Goal: Book appointment/travel/reservation

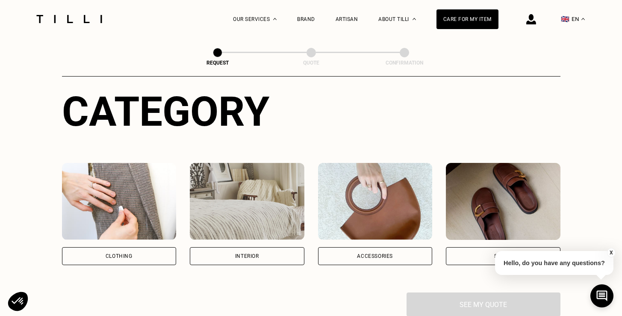
scroll to position [158, 0]
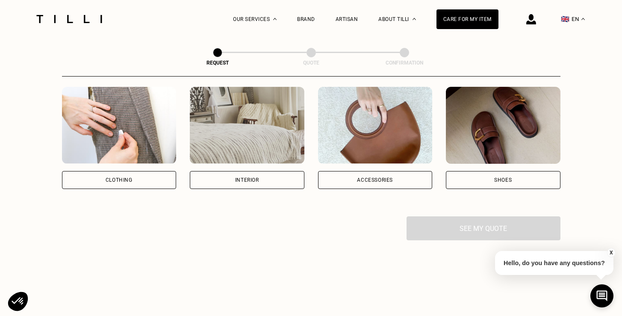
click at [255, 180] on div "Interior" at bounding box center [247, 179] width 24 height 5
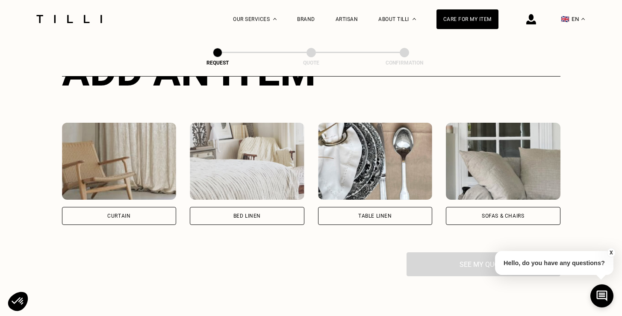
scroll to position [350, 0]
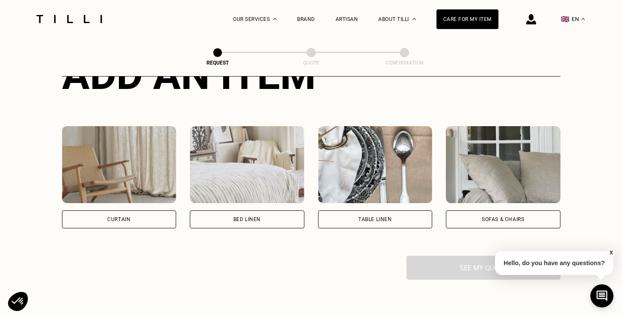
click at [126, 182] on img at bounding box center [119, 164] width 115 height 77
select select "FR"
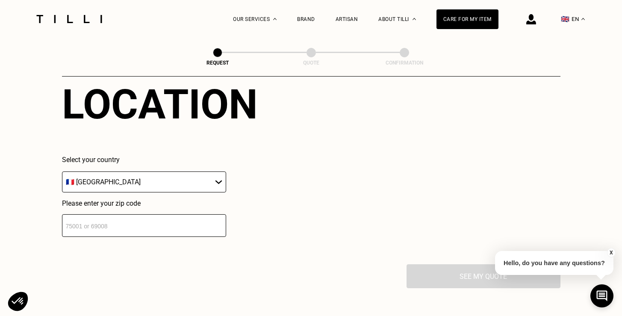
scroll to position [566, 0]
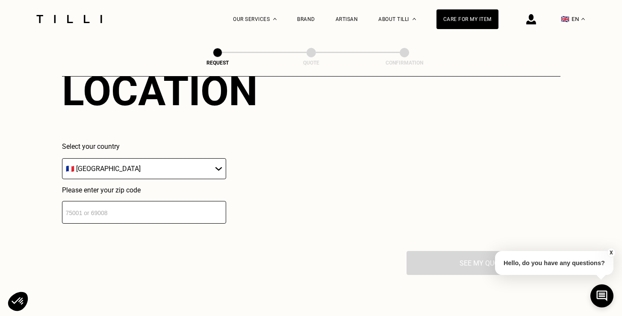
click at [159, 218] on input "number" at bounding box center [144, 212] width 164 height 23
type input "75015"
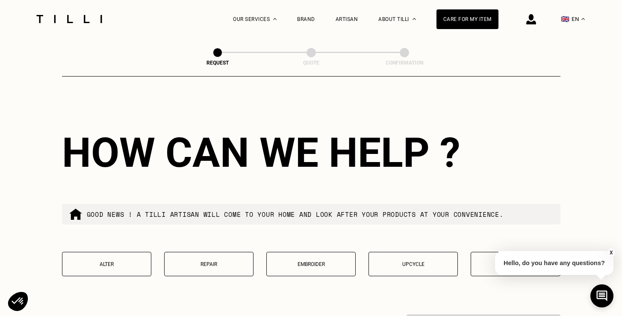
scroll to position [721, 0]
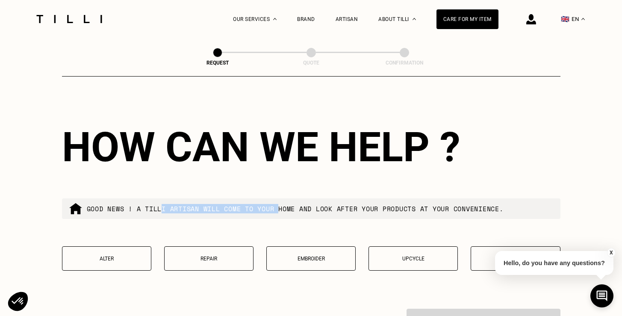
drag, startPoint x: 211, startPoint y: 208, endPoint x: 283, endPoint y: 205, distance: 71.8
click at [283, 205] on p "Good news ! A tilli artisan will come to your home and look after your products…" at bounding box center [295, 208] width 417 height 9
drag, startPoint x: 311, startPoint y: 206, endPoint x: 249, endPoint y: 212, distance: 62.7
click at [249, 212] on p "Good news ! A tilli artisan will come to your home and look after your products…" at bounding box center [295, 208] width 417 height 9
drag, startPoint x: 458, startPoint y: 210, endPoint x: 403, endPoint y: 211, distance: 55.5
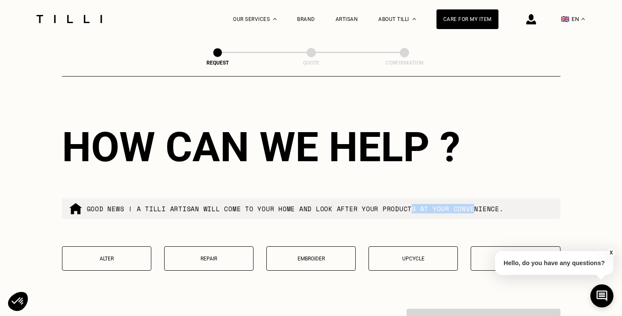
click at [404, 211] on p "Good news ! A tilli artisan will come to your home and look after your products…" at bounding box center [295, 208] width 417 height 9
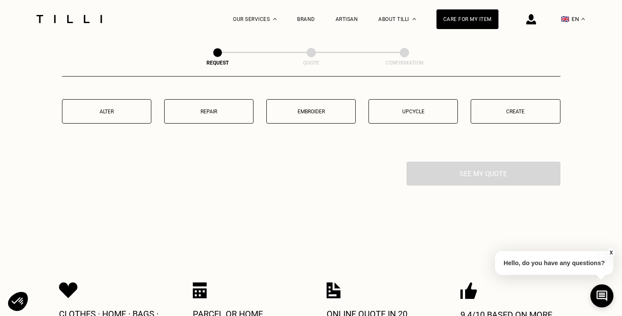
scroll to position [825, 0]
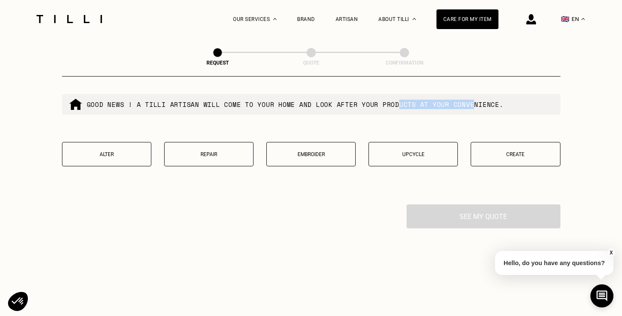
click at [121, 155] on p "Alter" at bounding box center [107, 154] width 80 height 6
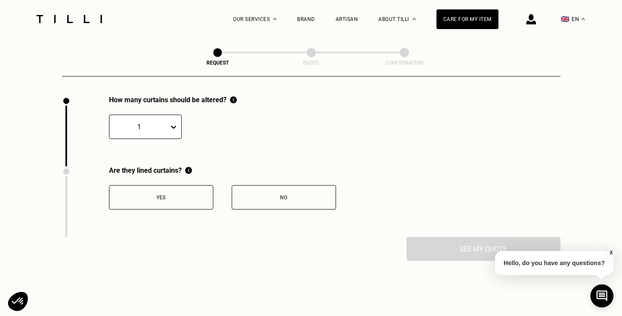
scroll to position [934, 0]
click at [173, 126] on icon at bounding box center [173, 126] width 9 height 9
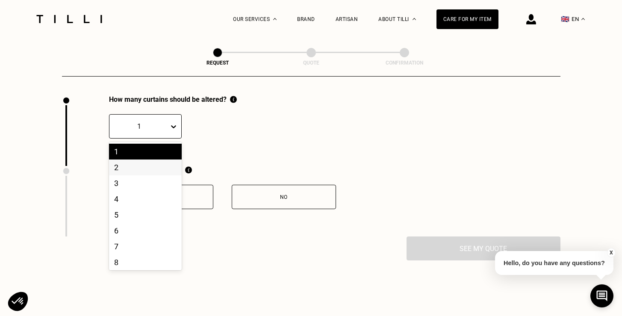
click at [138, 167] on div "2" at bounding box center [145, 167] width 73 height 16
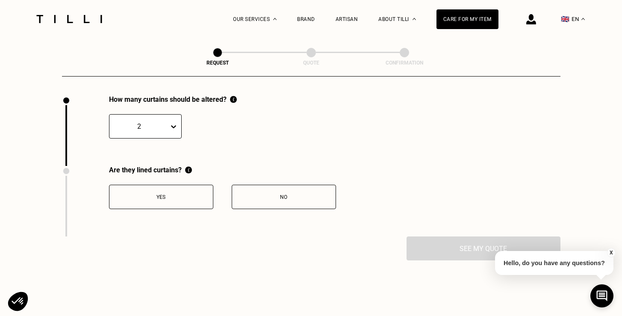
click at [328, 197] on div "No" at bounding box center [283, 197] width 95 height 6
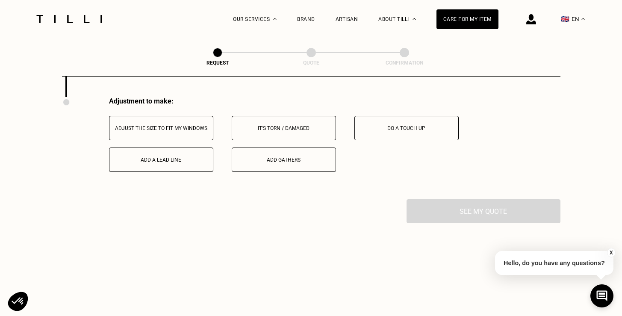
scroll to position [1075, 0]
click at [174, 127] on div "Adjust the size to fit my windows" at bounding box center [161, 126] width 95 height 6
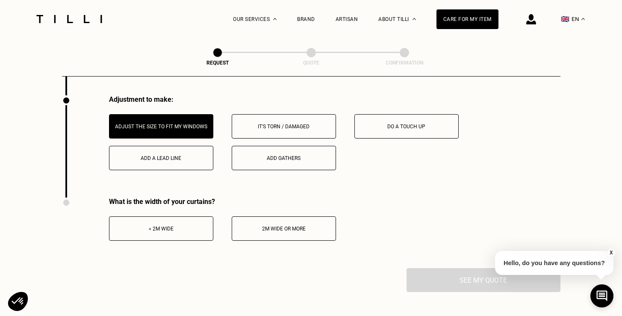
click at [305, 231] on div "2m wide or more" at bounding box center [283, 229] width 95 height 6
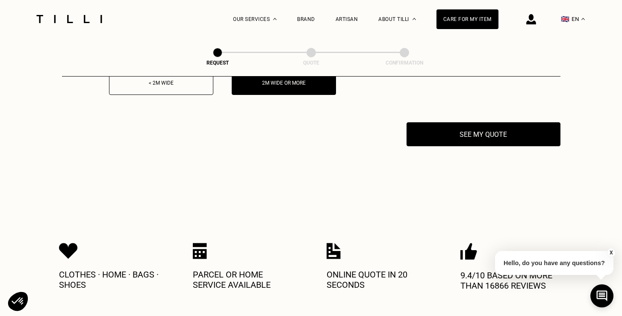
scroll to position [1226, 0]
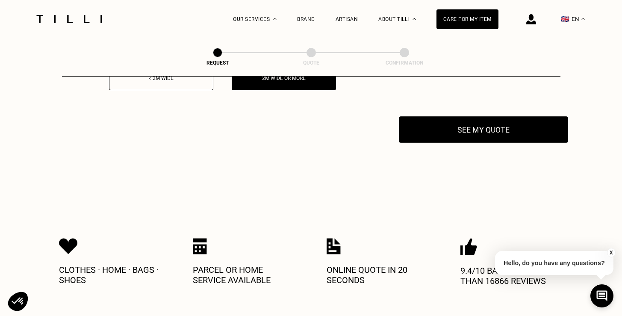
click at [492, 137] on button "See my quote" at bounding box center [483, 129] width 169 height 26
